Goal: Task Accomplishment & Management: Manage account settings

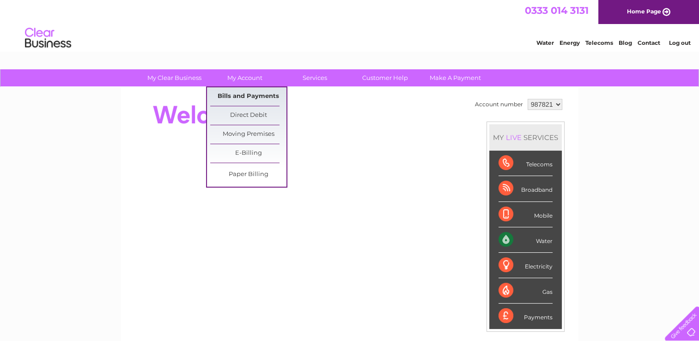
click at [262, 97] on link "Bills and Payments" at bounding box center [248, 96] width 76 height 18
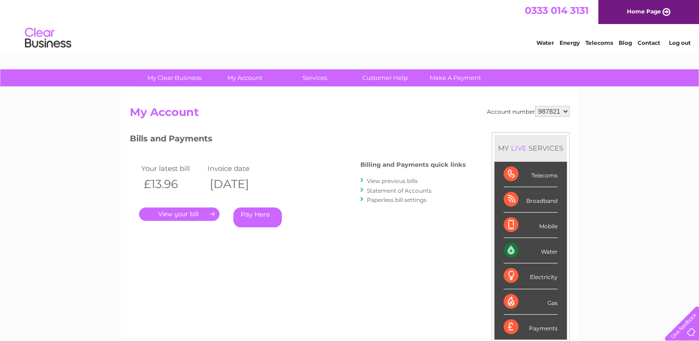
click at [205, 212] on link "." at bounding box center [179, 213] width 80 height 13
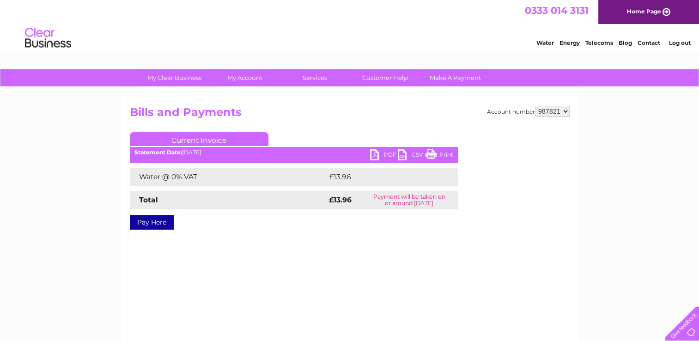
click at [374, 152] on link "PDF" at bounding box center [384, 155] width 28 height 13
